Goal: Task Accomplishment & Management: Manage account settings

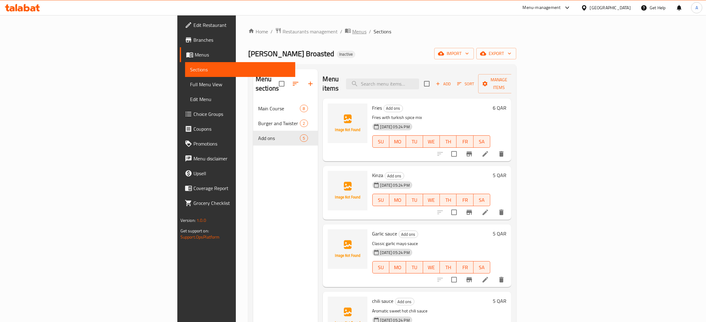
click at [345, 29] on icon "breadcrumb" at bounding box center [348, 31] width 6 height 6
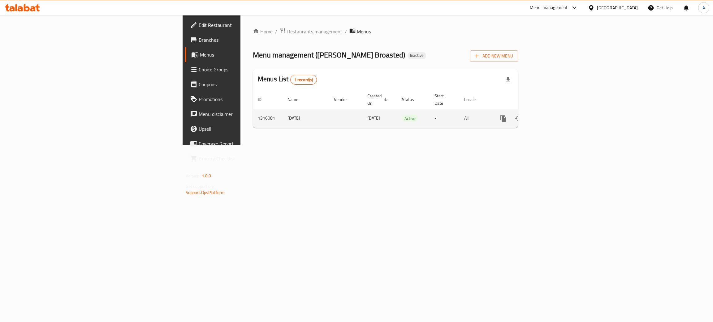
click at [552, 115] on icon "enhanced table" at bounding box center [547, 118] width 7 height 7
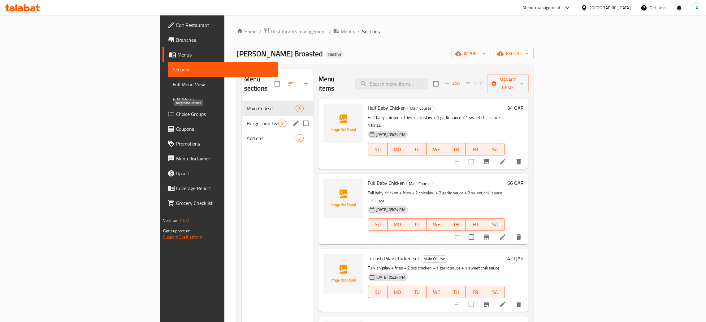
click at [247, 120] on span "Burger and Twister" at bounding box center [263, 123] width 32 height 7
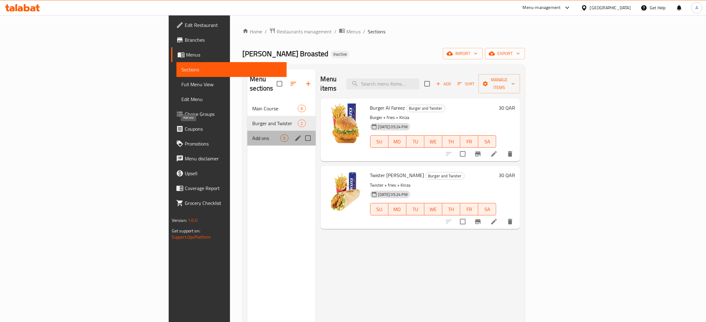
click at [252, 135] on span "Add ons" at bounding box center [266, 138] width 28 height 7
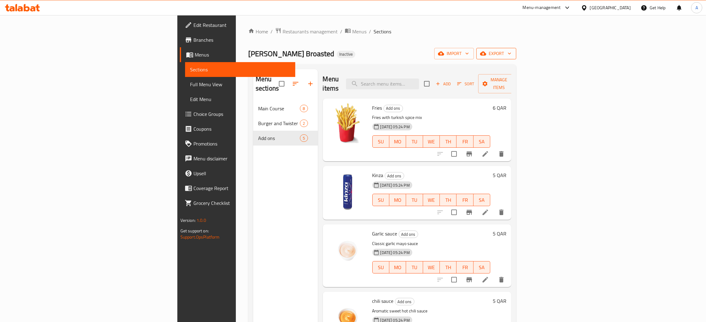
click at [512, 52] on icon "button" at bounding box center [509, 53] width 6 height 6
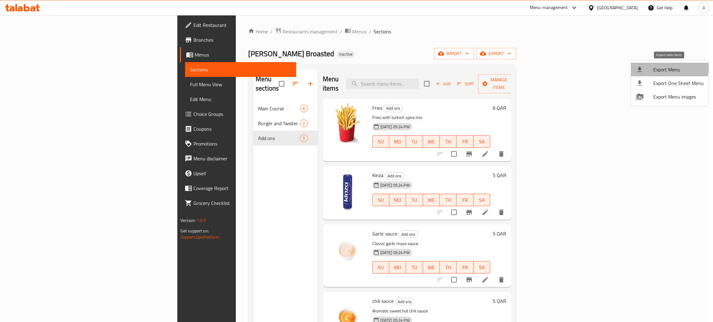
click at [665, 68] on span "Export Menu" at bounding box center [678, 69] width 50 height 7
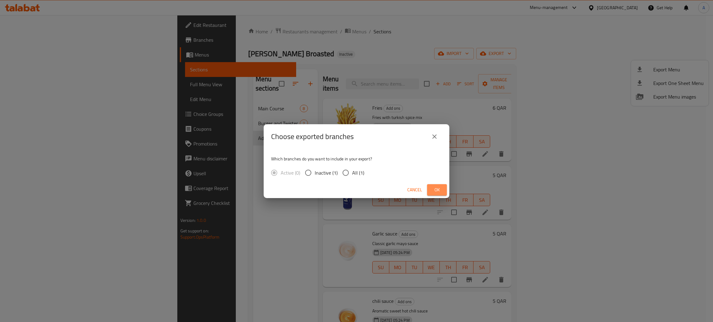
click at [446, 187] on button "Ok" at bounding box center [437, 189] width 20 height 11
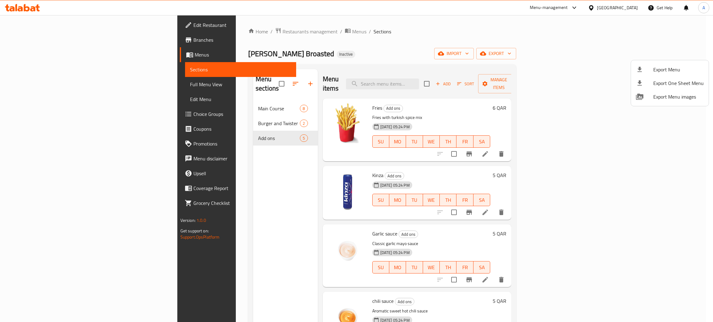
click at [185, 97] on div at bounding box center [356, 161] width 713 height 322
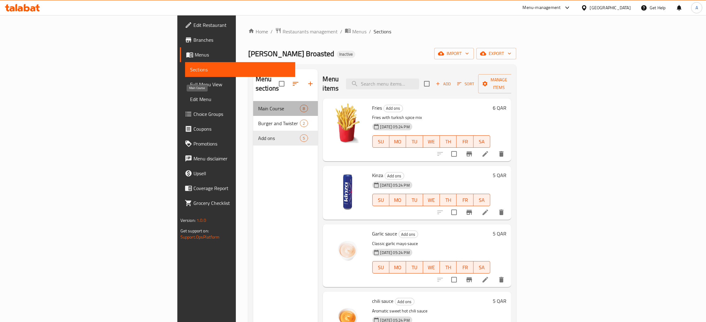
click at [258, 105] on span "Main Course" at bounding box center [279, 108] width 42 height 7
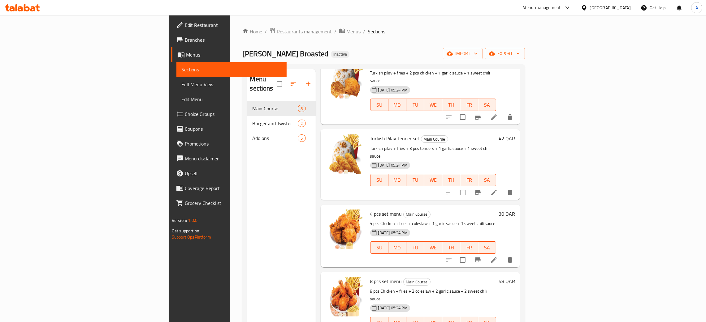
scroll to position [233, 0]
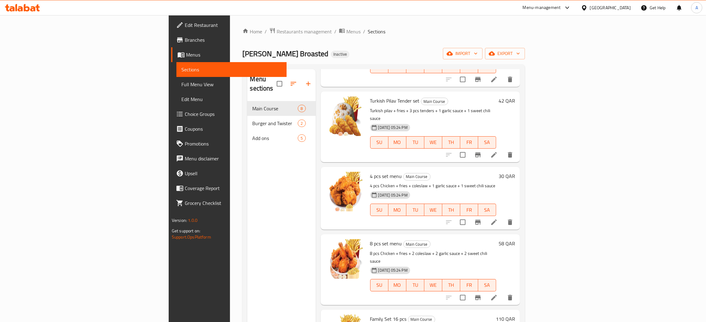
click at [18, 7] on icon at bounding box center [22, 7] width 35 height 7
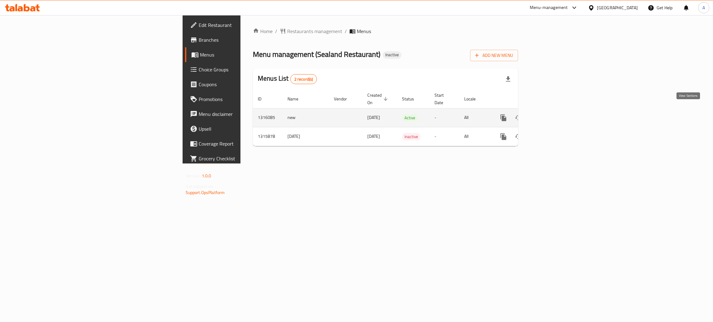
click at [552, 114] on icon "enhanced table" at bounding box center [547, 117] width 7 height 7
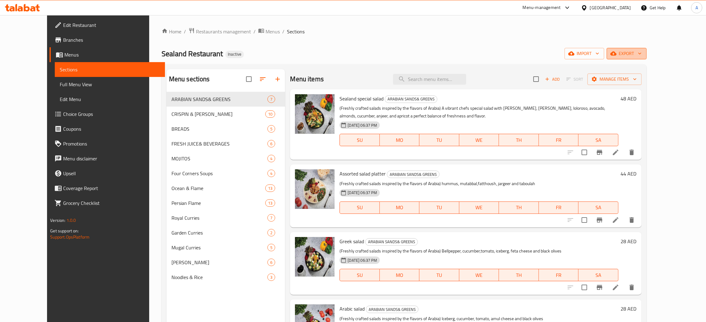
click at [643, 51] on icon "button" at bounding box center [639, 53] width 6 height 6
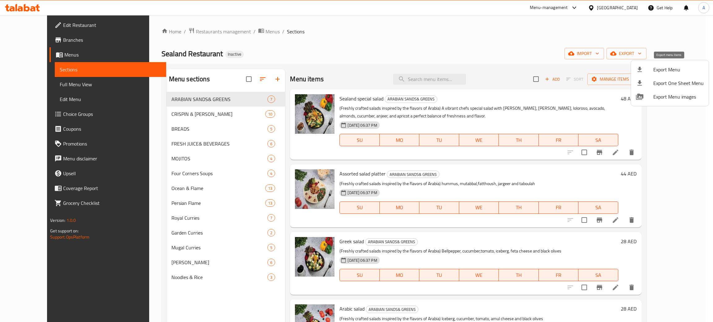
click at [666, 70] on span "Export Menu" at bounding box center [678, 69] width 50 height 7
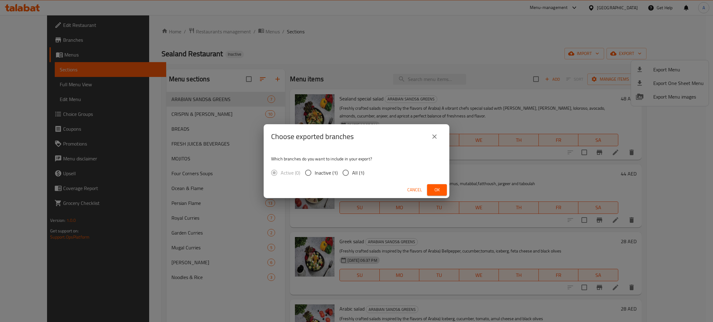
click at [438, 191] on span "Ok" at bounding box center [437, 190] width 10 height 8
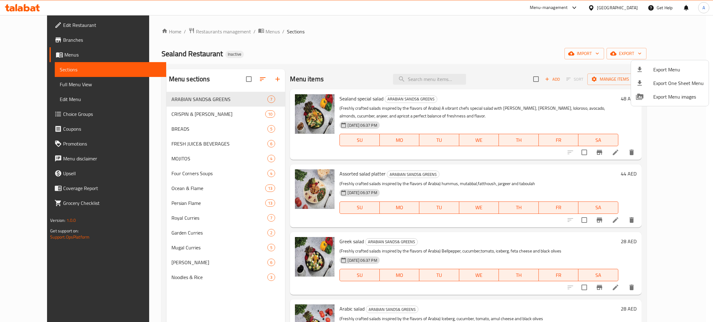
click at [168, 129] on div at bounding box center [356, 161] width 713 height 322
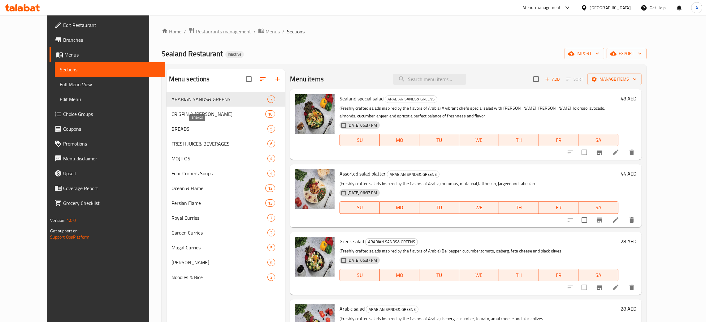
click at [171, 129] on span "BREADS" at bounding box center [219, 128] width 96 height 7
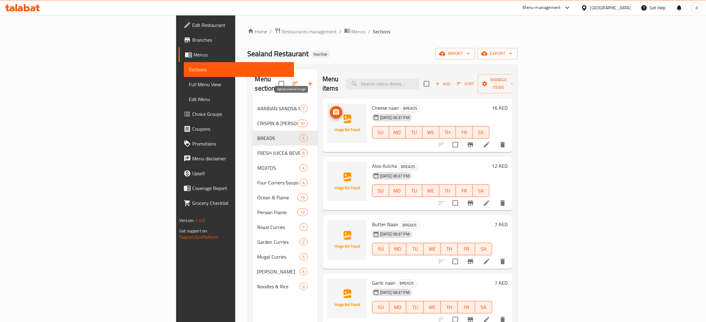
click at [332, 109] on icon "upload picture" at bounding box center [335, 112] width 7 height 7
click at [330, 167] on span "upload picture" at bounding box center [336, 170] width 12 height 7
click at [332, 225] on icon "upload picture" at bounding box center [335, 228] width 7 height 7
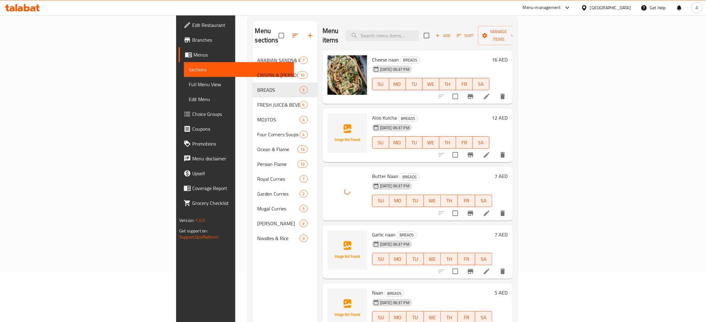
scroll to position [87, 0]
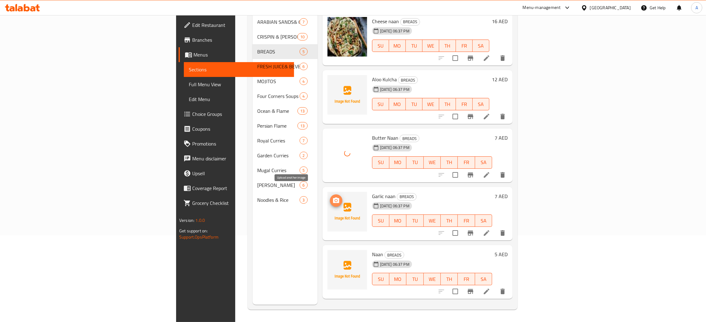
click at [330, 197] on span "upload picture" at bounding box center [336, 200] width 12 height 7
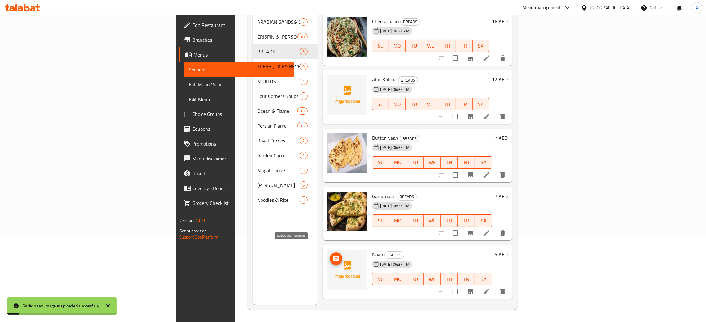
click at [330, 255] on span "upload picture" at bounding box center [336, 258] width 12 height 7
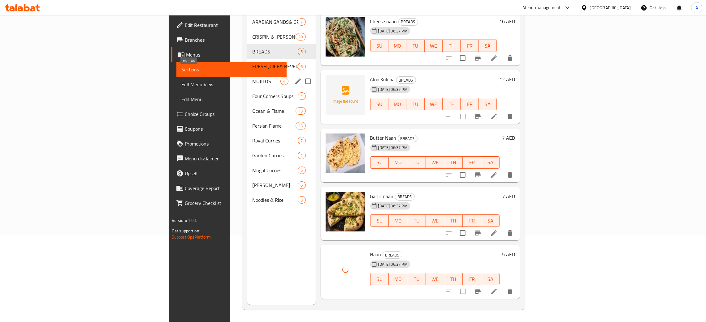
click at [252, 78] on span "MOJITOS" at bounding box center [266, 81] width 28 height 7
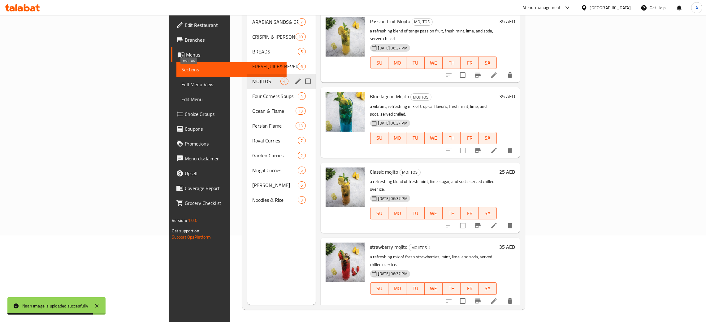
click at [252, 78] on span "MOJITOS" at bounding box center [266, 81] width 28 height 7
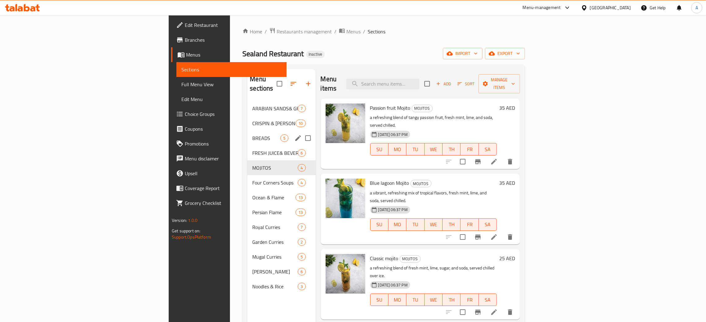
click at [247, 133] on div "BREADS 5" at bounding box center [281, 138] width 68 height 15
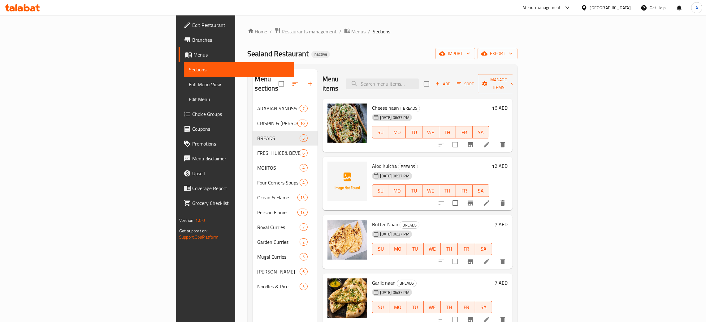
scroll to position [87, 0]
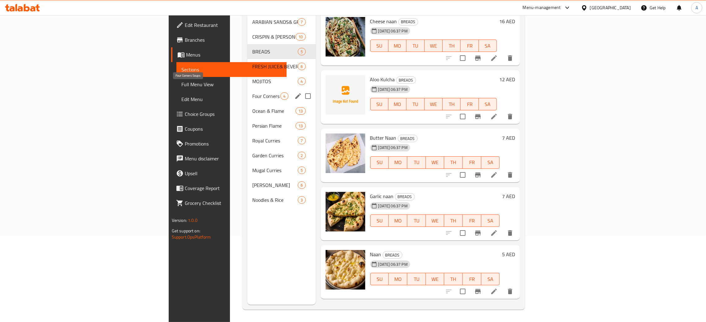
click at [252, 93] on span "Four Corners Soups" at bounding box center [266, 96] width 28 height 7
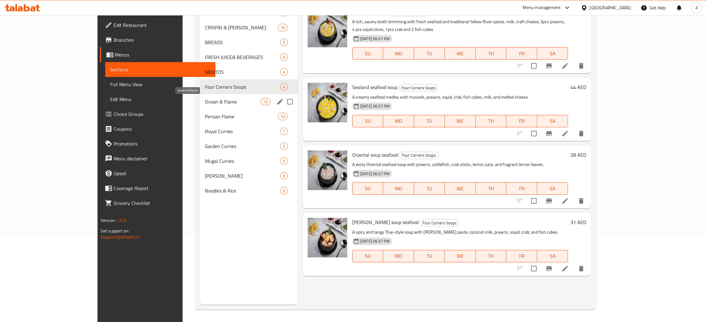
click at [205, 101] on span "Ocean & Flame" at bounding box center [233, 101] width 56 height 7
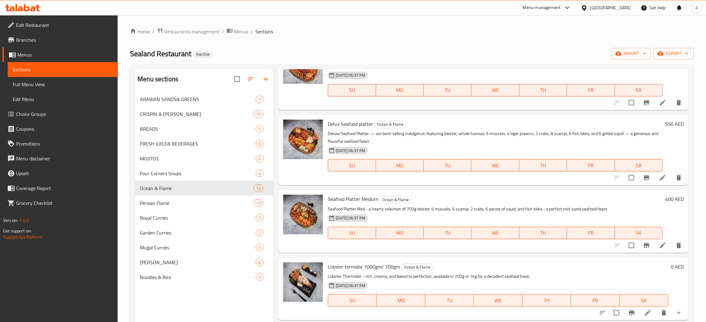
scroll to position [586, 0]
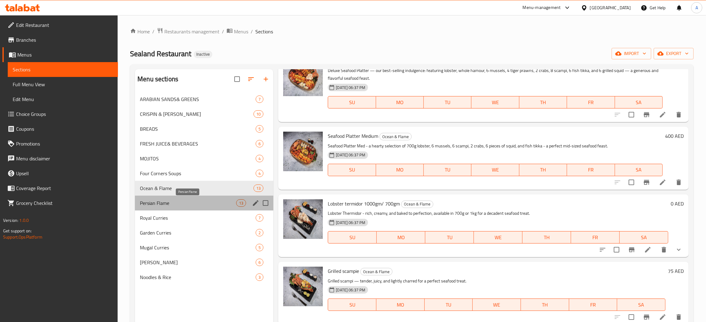
click at [177, 200] on span "Persian Flame" at bounding box center [188, 203] width 96 height 7
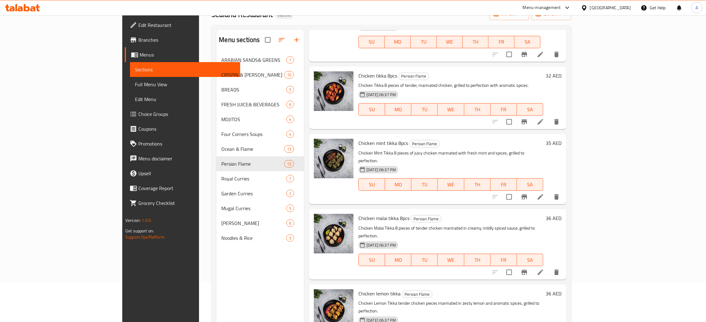
scroll to position [87, 0]
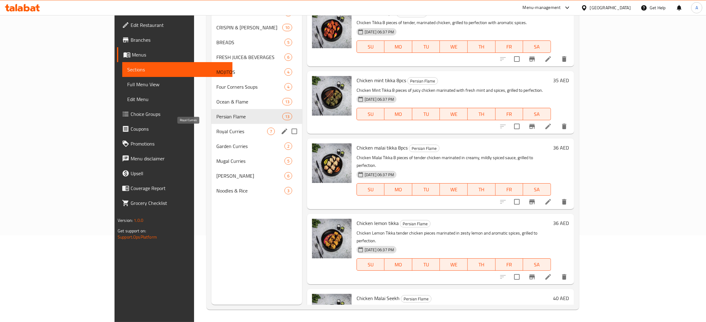
click at [216, 132] on span "Royal Curries" at bounding box center [241, 131] width 51 height 7
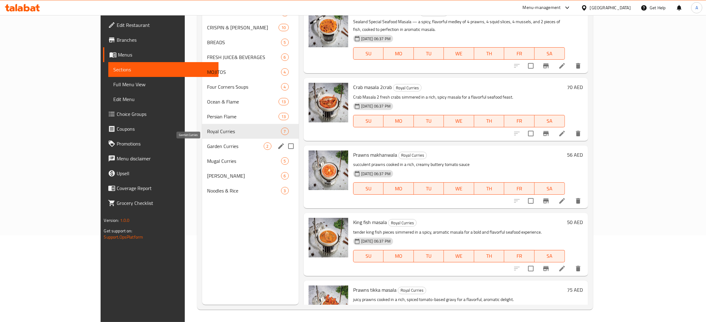
click at [207, 146] on span "Garden Curries" at bounding box center [235, 146] width 56 height 7
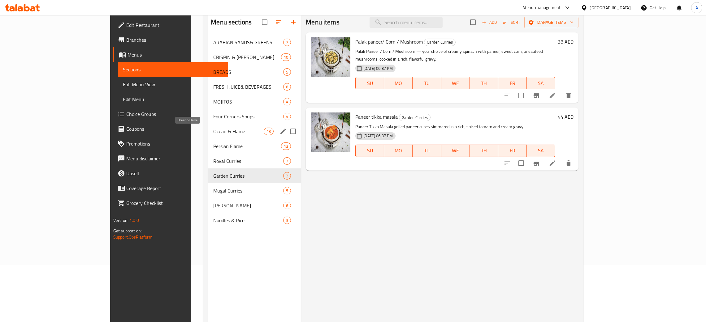
scroll to position [41, 0]
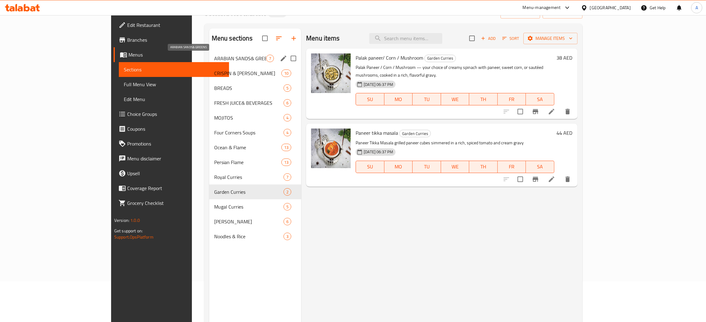
click at [214, 61] on span "ARABIAN SANDS& GREENS" at bounding box center [240, 58] width 52 height 7
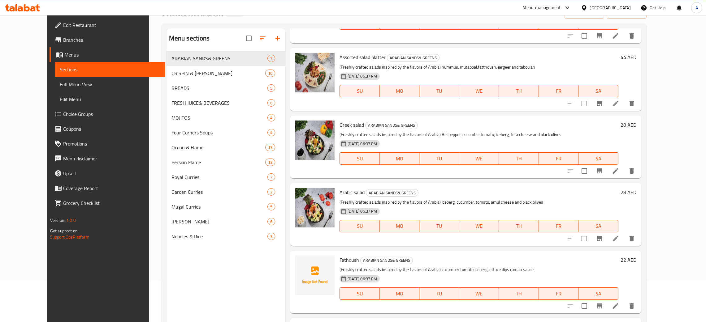
scroll to position [173, 0]
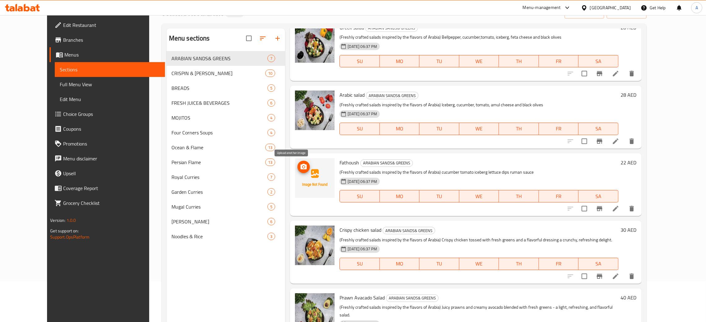
click at [300, 166] on icon "upload picture" at bounding box center [303, 166] width 7 height 7
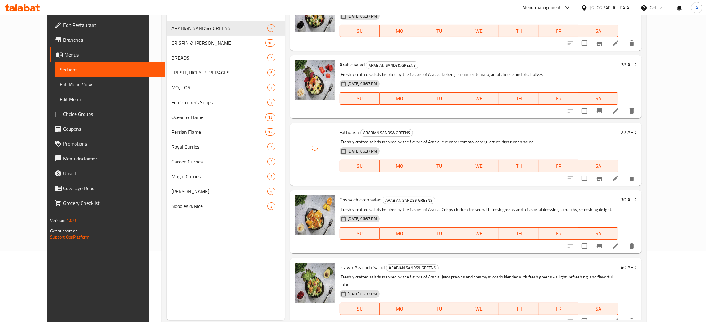
scroll to position [87, 0]
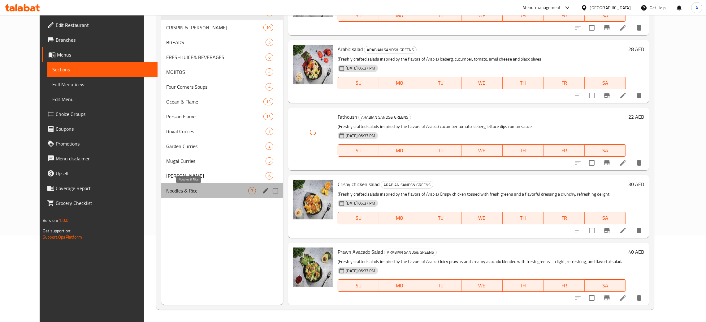
click at [171, 187] on span "Noodles & Rice" at bounding box center [207, 190] width 82 height 7
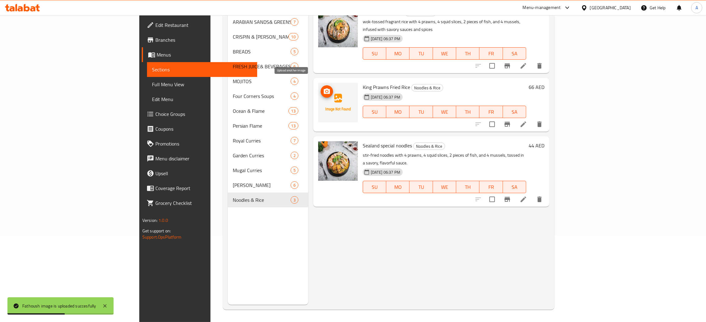
click at [324, 88] on icon "upload picture" at bounding box center [327, 91] width 6 height 6
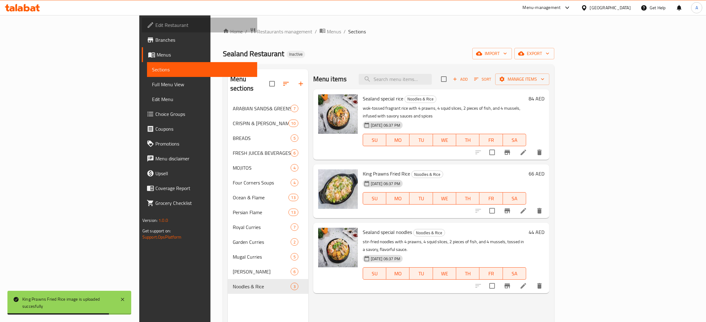
click at [155, 25] on span "Edit Restaurant" at bounding box center [203, 24] width 97 height 7
